Goal: Find specific page/section: Find specific page/section

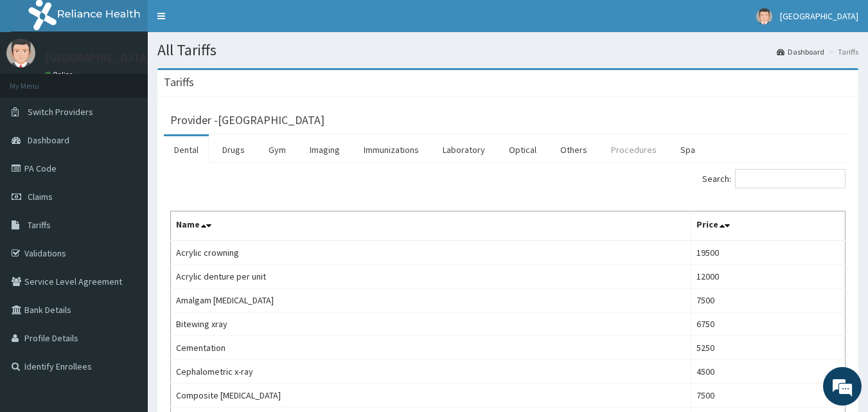
click at [618, 151] on link "Procedures" at bounding box center [634, 149] width 66 height 27
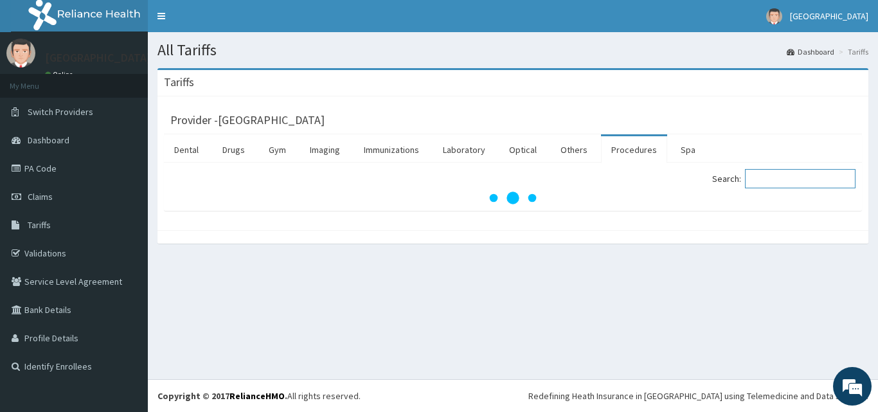
click at [771, 183] on input "Search:" at bounding box center [800, 178] width 111 height 19
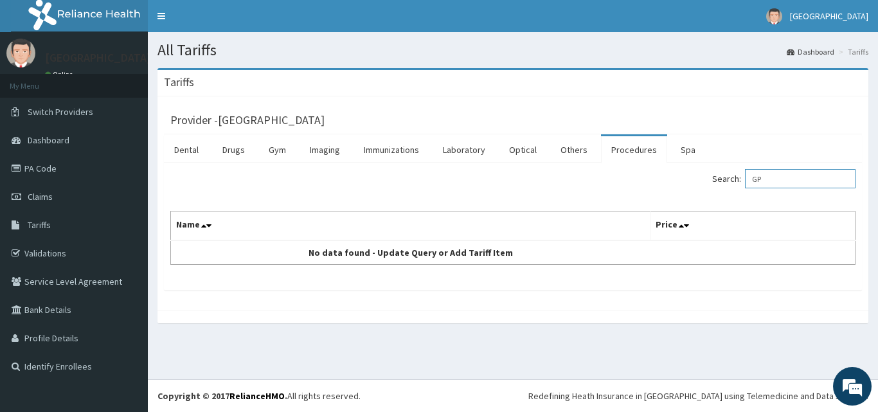
type input "G"
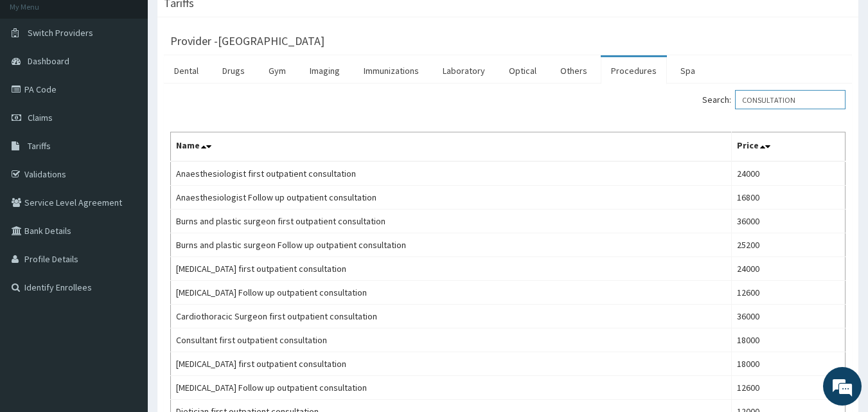
scroll to position [44, 0]
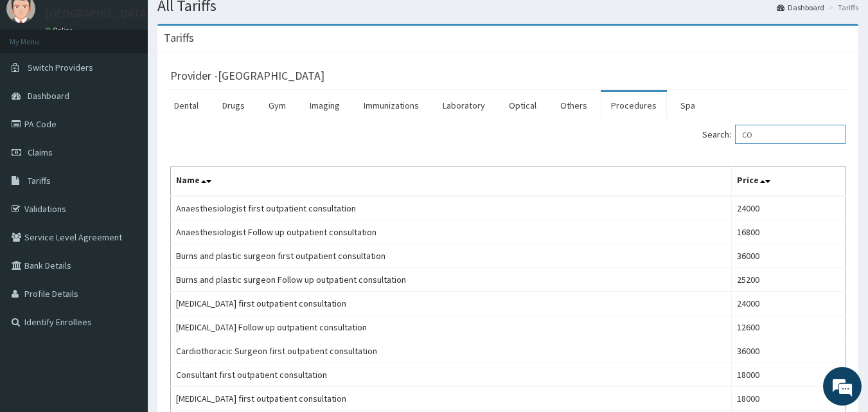
type input "C"
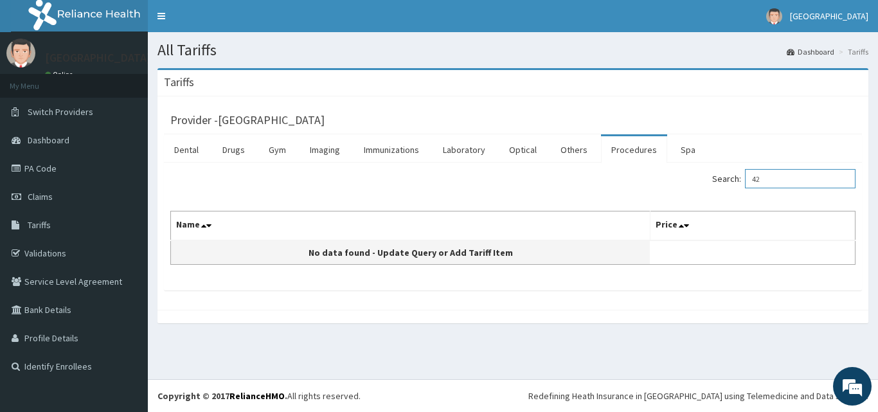
type input "4"
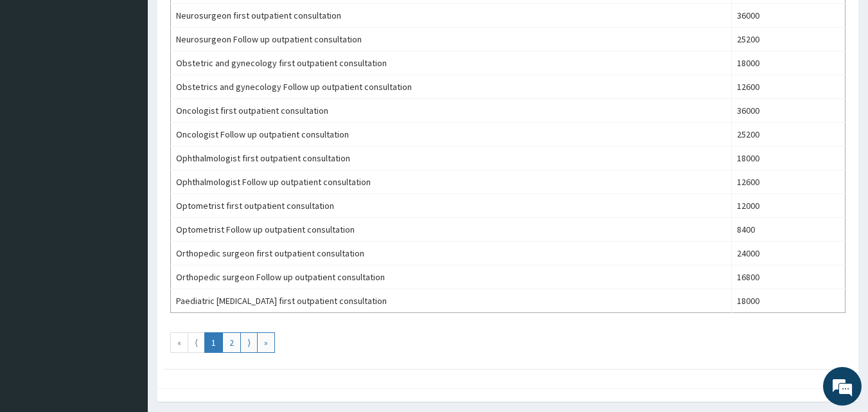
scroll to position [1162, 0]
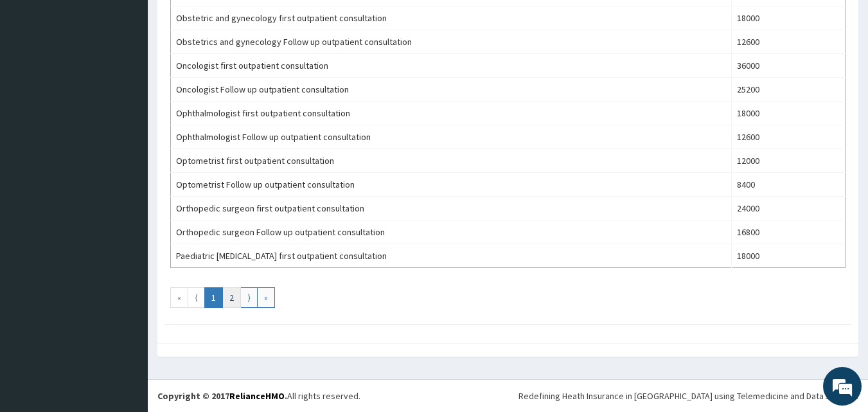
type input "CONSULTATION"
click at [233, 295] on link "2" at bounding box center [231, 297] width 19 height 21
